Goal: Check status: Check status

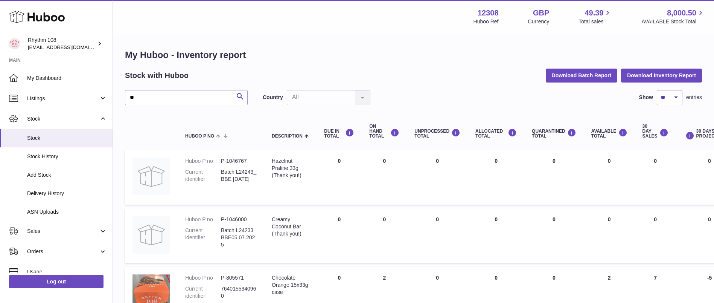
click at [46, 21] on icon at bounding box center [37, 16] width 56 height 15
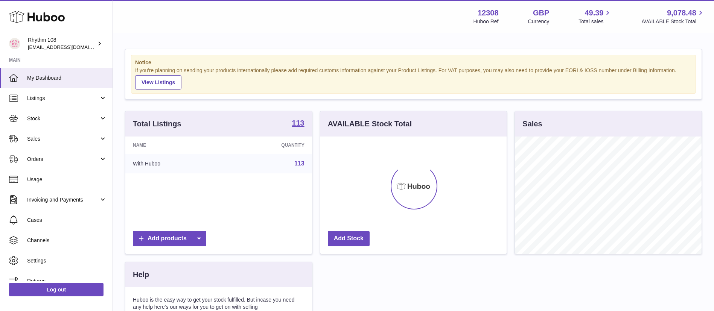
scroll to position [117, 186]
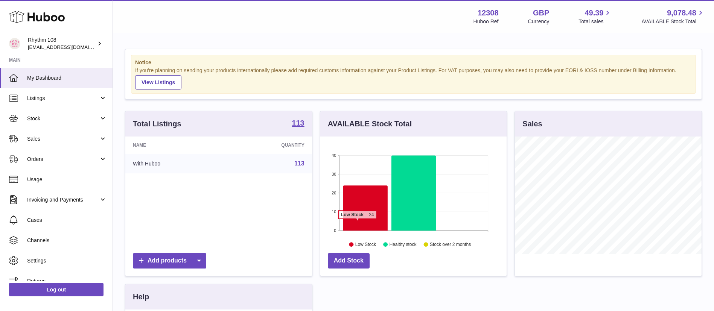
click at [358, 224] on icon at bounding box center [365, 208] width 45 height 45
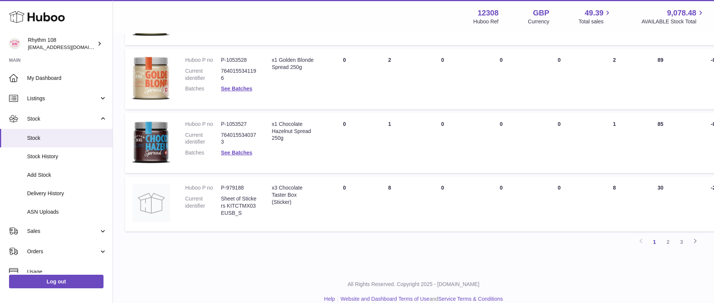
scroll to position [547, 0]
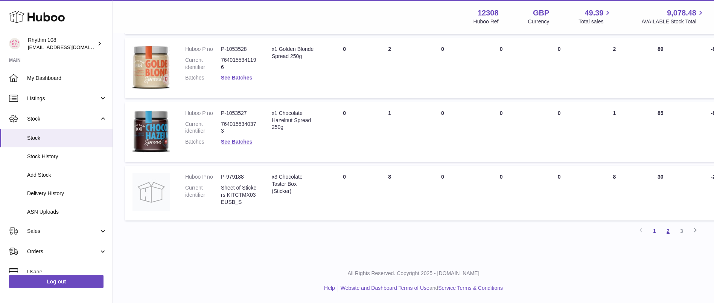
click at [666, 230] on link "2" at bounding box center [669, 231] width 14 height 14
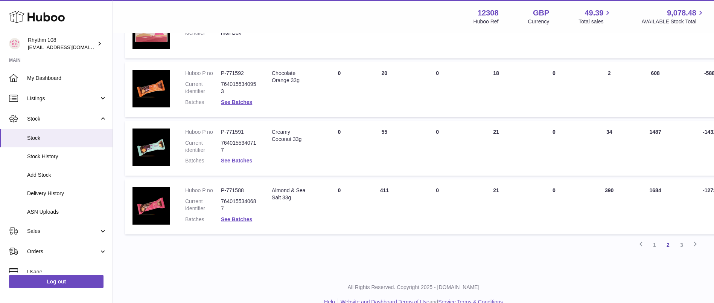
scroll to position [532, 0]
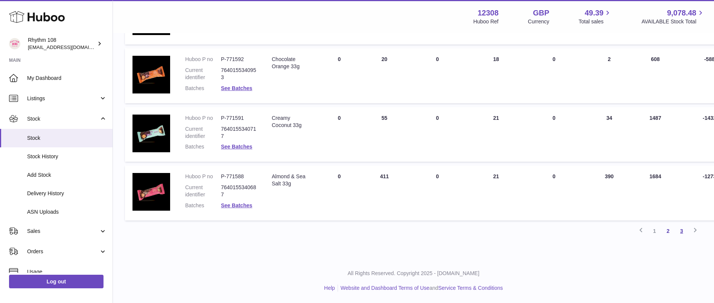
click at [679, 233] on link "3" at bounding box center [682, 231] width 14 height 14
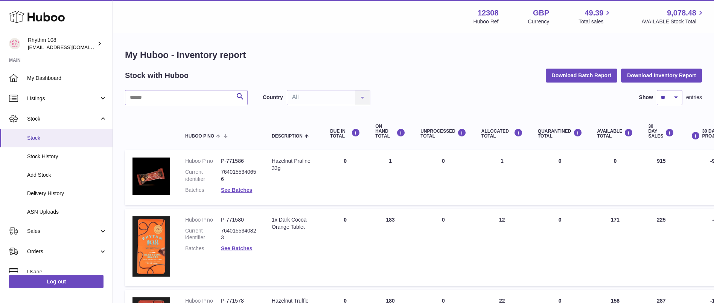
click at [51, 141] on span "Stock" at bounding box center [67, 137] width 80 height 7
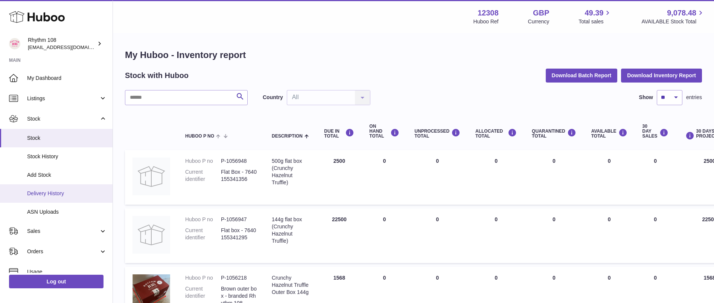
click at [33, 193] on span "Delivery History" at bounding box center [67, 193] width 80 height 7
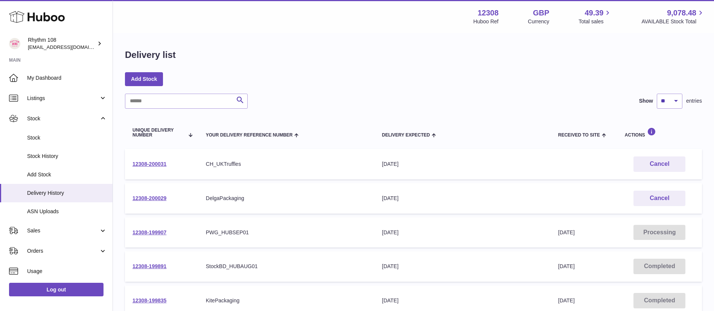
click at [668, 234] on td "Processing" at bounding box center [660, 233] width 85 height 31
click at [154, 232] on link "12308-199907" at bounding box center [150, 233] width 34 height 6
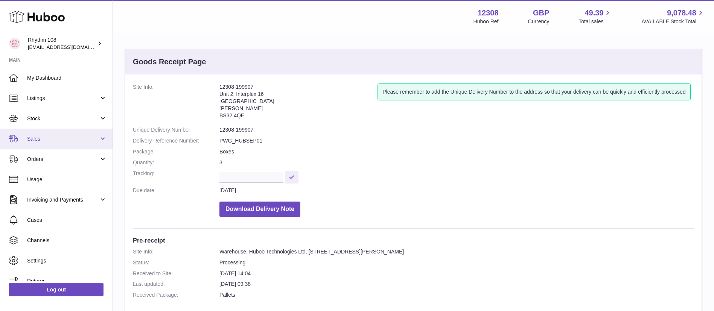
click at [38, 135] on link "Sales" at bounding box center [56, 139] width 113 height 20
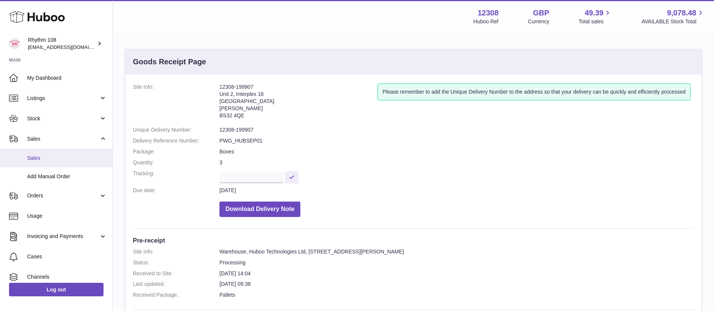
click at [38, 157] on span "Sales" at bounding box center [67, 158] width 80 height 7
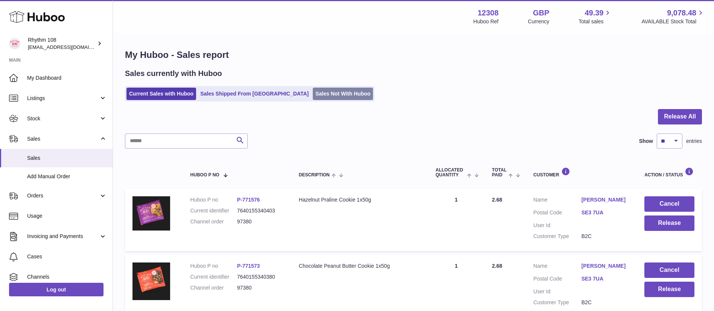
click at [313, 98] on link "Sales Not With Huboo" at bounding box center [343, 94] width 60 height 12
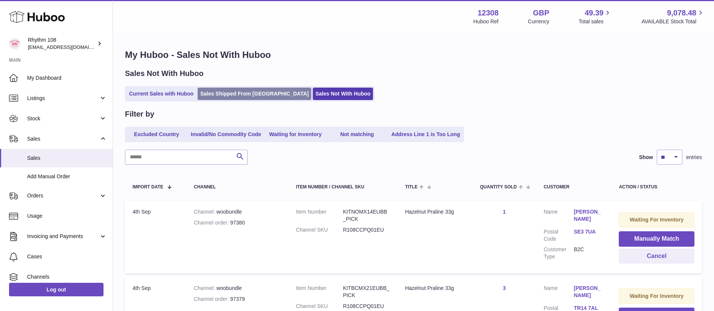
click at [219, 92] on link "Sales Shipped From [GEOGRAPHIC_DATA]" at bounding box center [255, 94] width 114 height 12
